Goal: Task Accomplishment & Management: Manage account settings

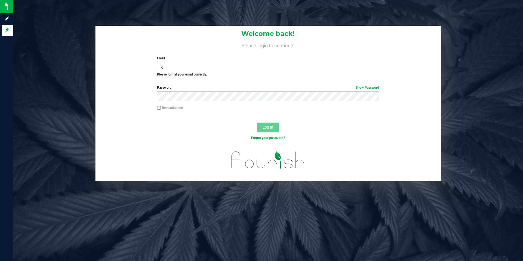
type input "[PERSON_NAME][EMAIL_ADDRESS][PERSON_NAME][DOMAIN_NAME]"
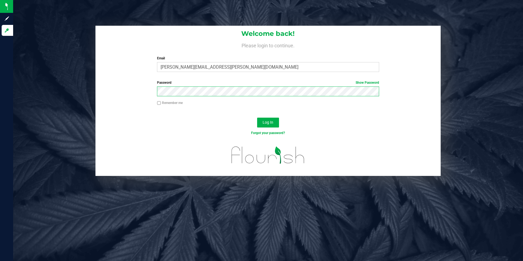
click at [257, 118] on button "Log In" at bounding box center [268, 123] width 22 height 10
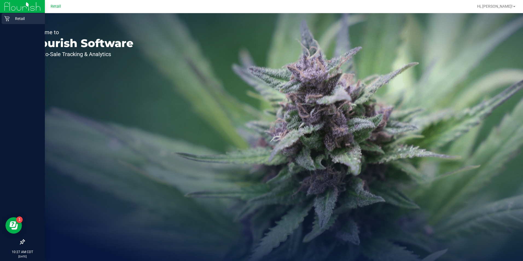
click at [11, 18] on p "Retail" at bounding box center [26, 18] width 33 height 7
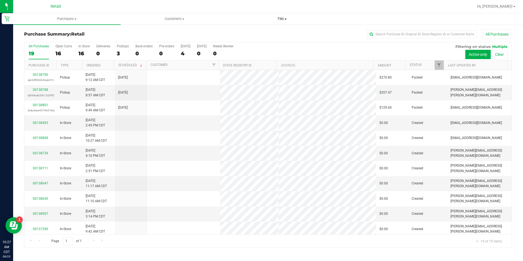
click at [288, 21] on span "Tills" at bounding box center [282, 18] width 107 height 5
click at [285, 35] on li "Manage tills" at bounding box center [281, 33] width 107 height 7
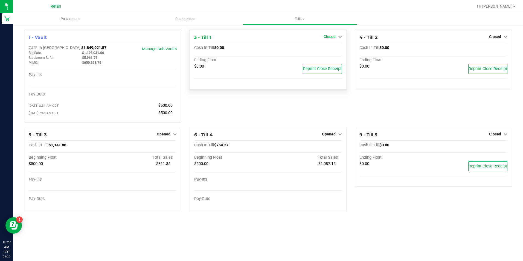
click at [334, 37] on span "Closed" at bounding box center [329, 36] width 12 height 4
click at [333, 50] on link "Open Till" at bounding box center [329, 48] width 14 height 4
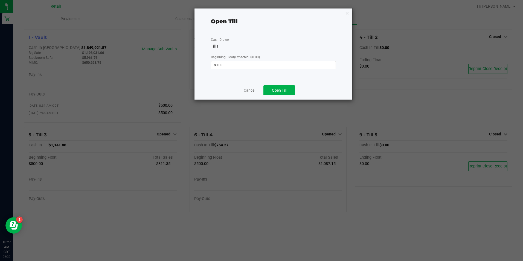
click at [299, 63] on input "$0.00" at bounding box center [273, 65] width 124 height 8
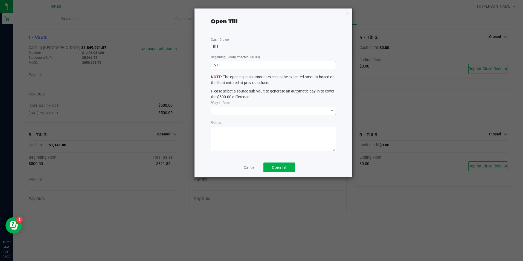
click at [264, 107] on span at bounding box center [269, 111] width 117 height 8
type input "$500.00"
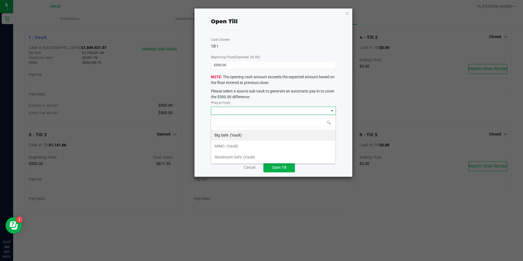
scroll to position [8, 125]
click at [238, 146] on span "(Vault)" at bounding box center [232, 146] width 12 height 4
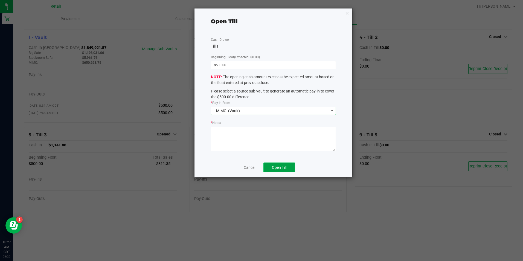
click at [278, 168] on span "Open Till" at bounding box center [279, 167] width 14 height 4
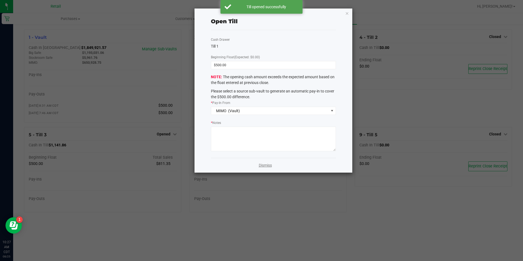
click at [264, 164] on link "Dismiss" at bounding box center [265, 165] width 13 height 6
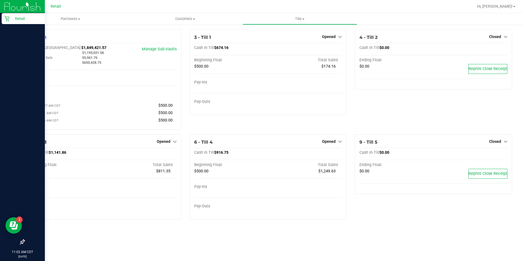
click at [3, 20] on div "Retail" at bounding box center [23, 18] width 43 height 11
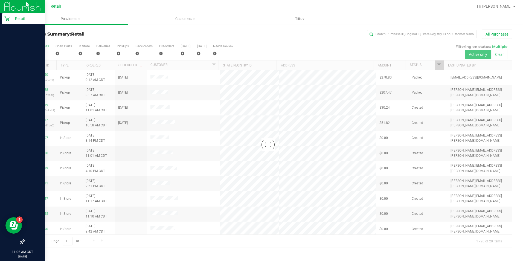
click at [191, 3] on div at bounding box center [285, 6] width 375 height 11
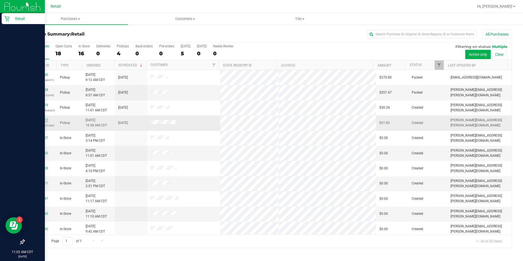
click at [40, 121] on link "00138817" at bounding box center [40, 120] width 15 height 4
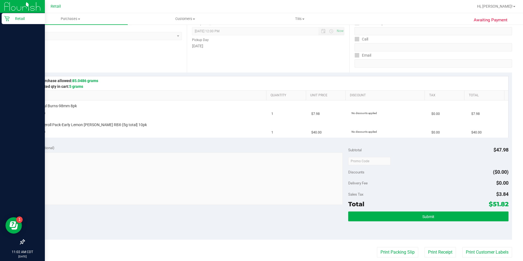
scroll to position [75, 0]
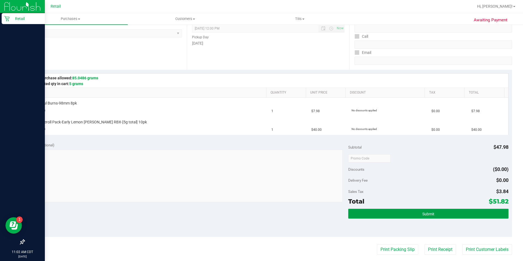
click at [425, 215] on span "Submit" at bounding box center [428, 214] width 12 height 4
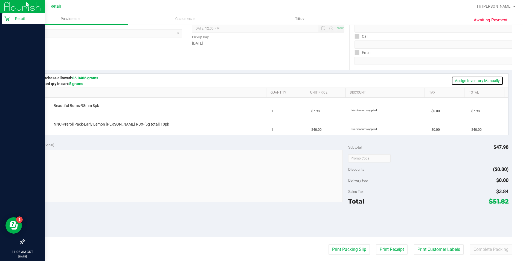
click at [484, 81] on link "Assign Inventory Manually" at bounding box center [477, 80] width 52 height 9
click at [83, 107] on span "Beautiful Burns-98mm 8pk" at bounding box center [76, 105] width 45 height 5
click at [70, 128] on link "Add Package" at bounding box center [64, 128] width 20 height 4
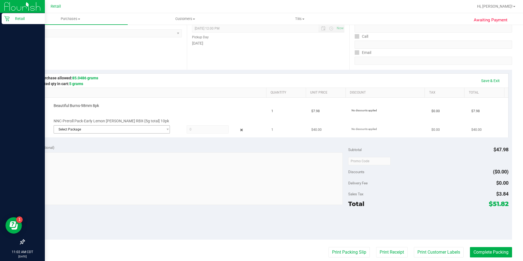
click at [103, 132] on span "Select Package" at bounding box center [108, 129] width 109 height 8
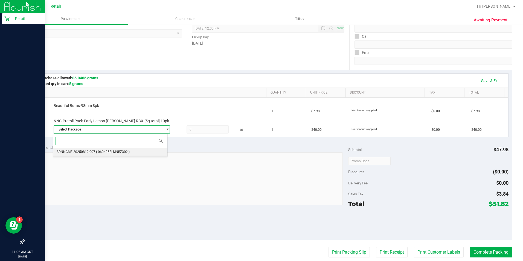
click at [138, 153] on li "SDNNCMF-20250812-007 ( 060425ELMNBZ302 )" at bounding box center [110, 152] width 114 height 8
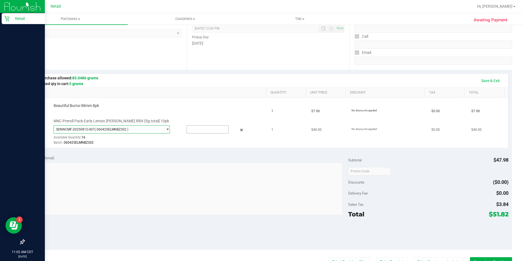
click at [202, 131] on input "text" at bounding box center [208, 129] width 42 height 8
type input "1"
type input "1.0000"
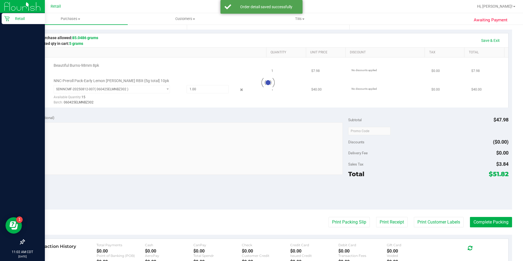
scroll to position [119, 0]
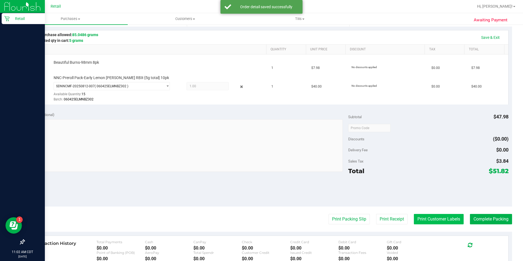
click at [438, 217] on button "Print Customer Labels" at bounding box center [439, 219] width 50 height 10
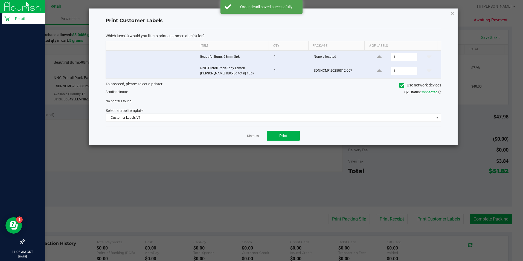
click at [401, 85] on icon at bounding box center [402, 85] width 4 height 0
click at [0, 0] on input "Use network devices" at bounding box center [0, 0] width 0 height 0
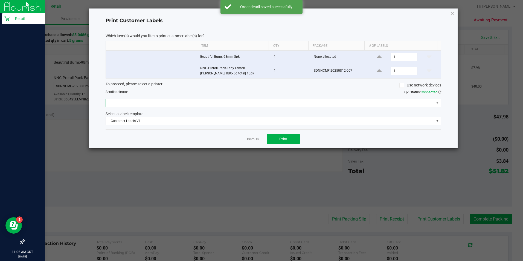
click at [285, 103] on span at bounding box center [270, 103] width 328 height 8
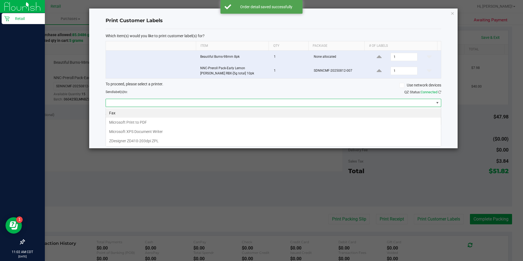
scroll to position [8, 335]
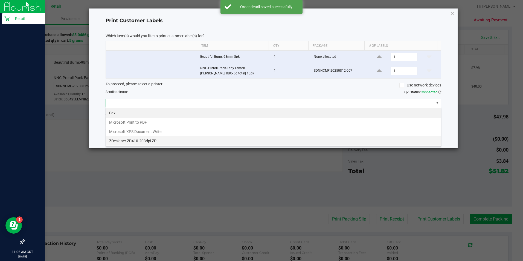
click at [189, 140] on ZPL "ZDesigner ZD410-203dpi ZPL" at bounding box center [273, 140] width 335 height 9
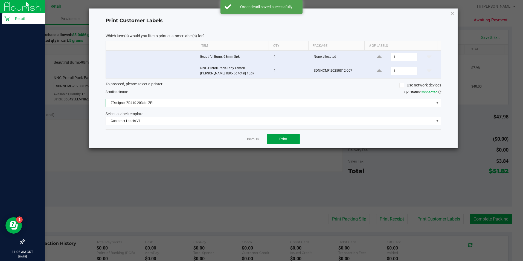
click at [287, 135] on button "Print" at bounding box center [283, 139] width 33 height 10
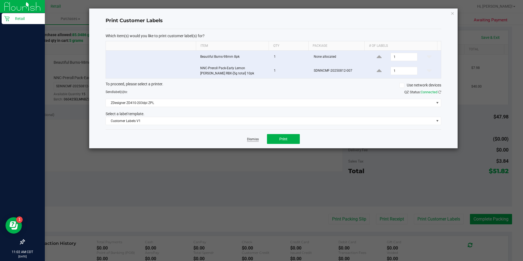
click at [250, 140] on link "Dismiss" at bounding box center [253, 139] width 12 height 5
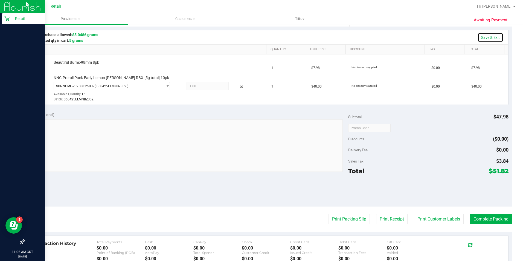
click at [487, 37] on link "Save & Exit" at bounding box center [490, 37] width 26 height 9
click at [481, 221] on button "Complete Packing" at bounding box center [491, 219] width 42 height 10
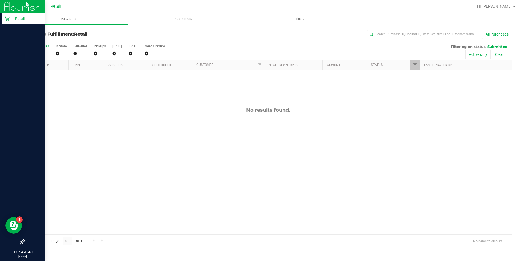
click at [8, 17] on icon at bounding box center [6, 18] width 5 height 5
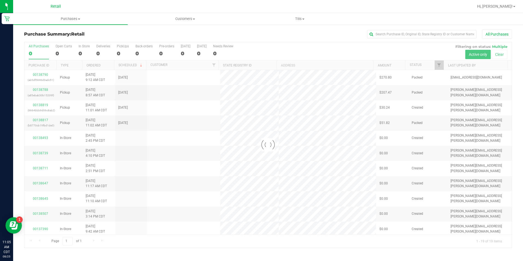
click at [135, 6] on div at bounding box center [285, 6] width 375 height 11
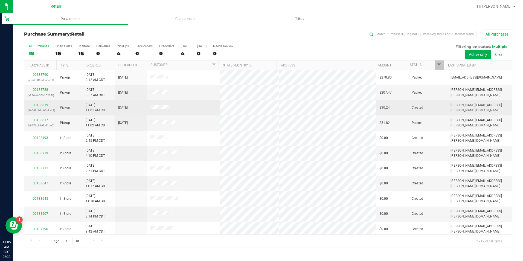
click at [42, 106] on link "00138819" at bounding box center [40, 105] width 15 height 4
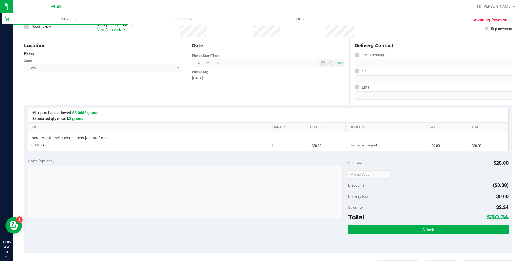
scroll to position [59, 0]
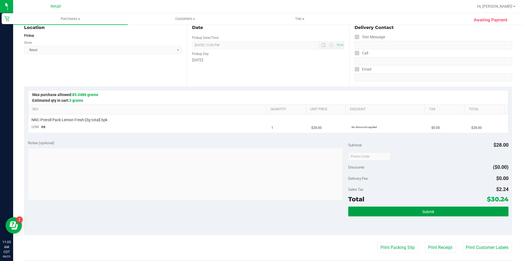
click at [411, 215] on button "Submit" at bounding box center [428, 211] width 160 height 10
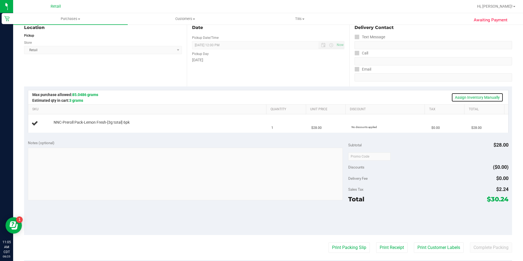
click at [474, 99] on link "Assign Inventory Manually" at bounding box center [477, 97] width 52 height 9
click at [62, 126] on link "Add Package" at bounding box center [64, 126] width 20 height 4
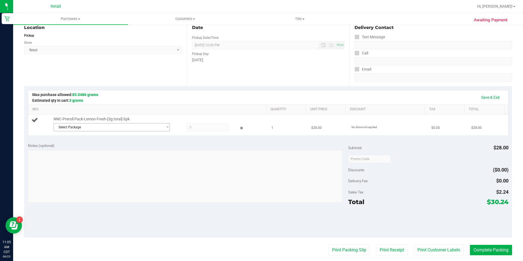
click at [111, 130] on span "Select Package" at bounding box center [108, 127] width 109 height 8
click at [116, 153] on li "SDNNCMF-20250815-010 ( 052825LMNFRZ202 )" at bounding box center [110, 150] width 114 height 8
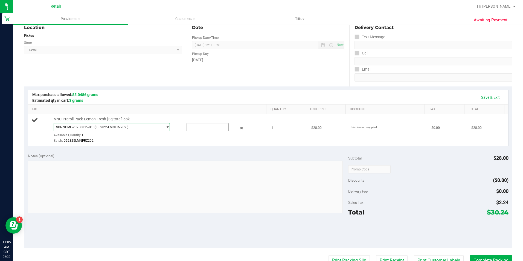
click at [211, 128] on input "text" at bounding box center [208, 127] width 42 height 8
type input "1"
type input "1.0000"
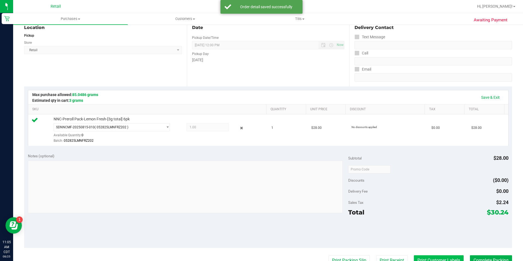
click at [422, 256] on button "Print Customer Labels" at bounding box center [439, 260] width 50 height 10
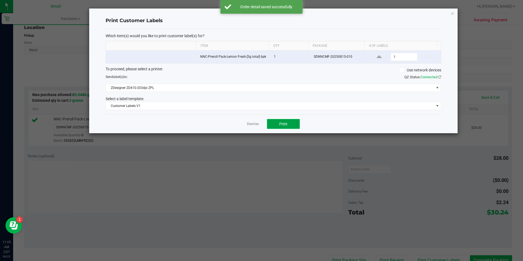
click at [285, 125] on span "Print" at bounding box center [283, 124] width 8 height 4
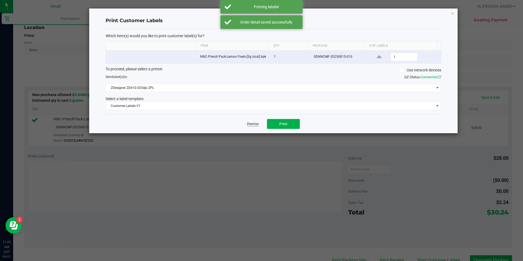
click at [252, 124] on link "Dismiss" at bounding box center [253, 124] width 12 height 5
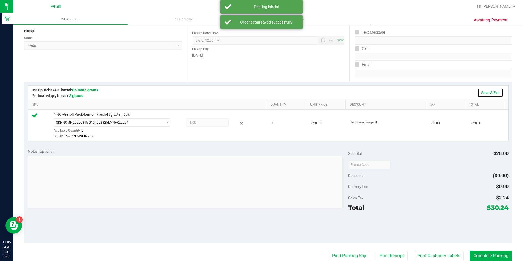
click at [483, 94] on link "Save & Exit" at bounding box center [490, 92] width 26 height 9
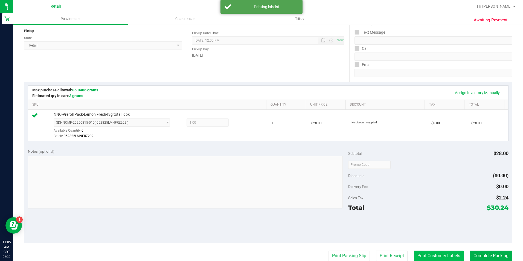
click at [421, 252] on button "Print Customer Labels" at bounding box center [439, 255] width 50 height 10
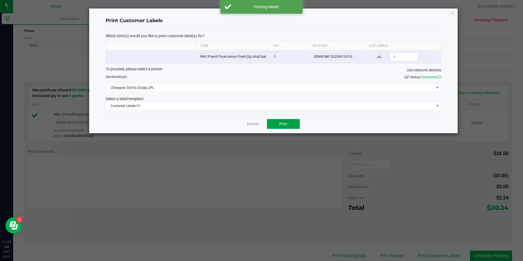
click at [290, 122] on button "Print" at bounding box center [283, 124] width 33 height 10
click at [252, 124] on link "Dismiss" at bounding box center [253, 124] width 12 height 5
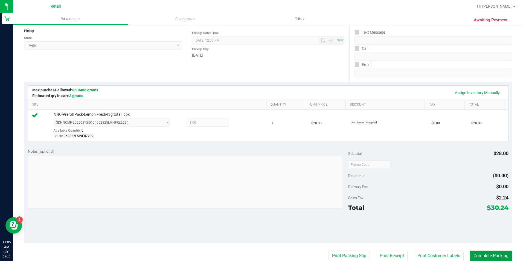
click at [487, 256] on button "Complete Packing" at bounding box center [491, 255] width 42 height 10
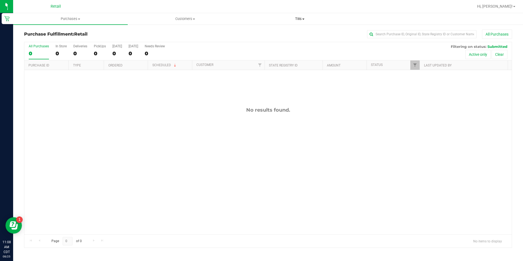
click at [302, 20] on span "Tills" at bounding box center [300, 18] width 114 height 5
click at [299, 34] on li "Manage tills" at bounding box center [299, 33] width 115 height 7
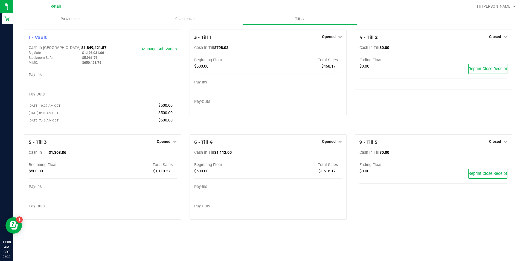
click at [336, 38] on link "Opened" at bounding box center [332, 36] width 20 height 4
click at [331, 50] on link "Close Till" at bounding box center [329, 48] width 15 height 4
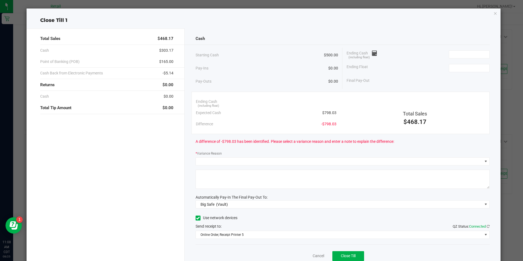
click at [493, 14] on icon "button" at bounding box center [495, 13] width 4 height 7
